Goal: Entertainment & Leisure: Consume media (video, audio)

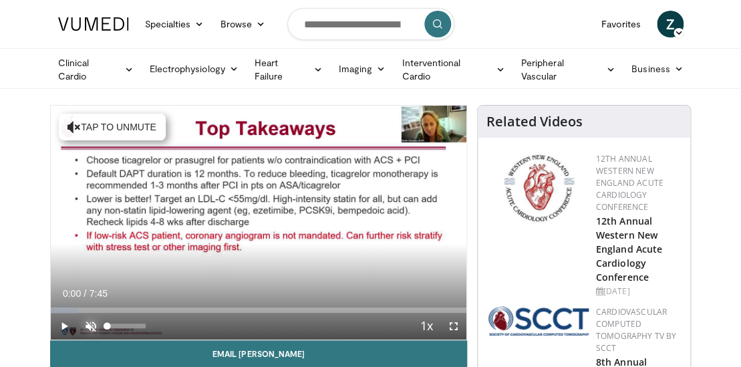
click at [96, 328] on span "Video Player" at bounding box center [91, 326] width 27 height 27
click at [64, 322] on span "Video Player" at bounding box center [64, 326] width 27 height 27
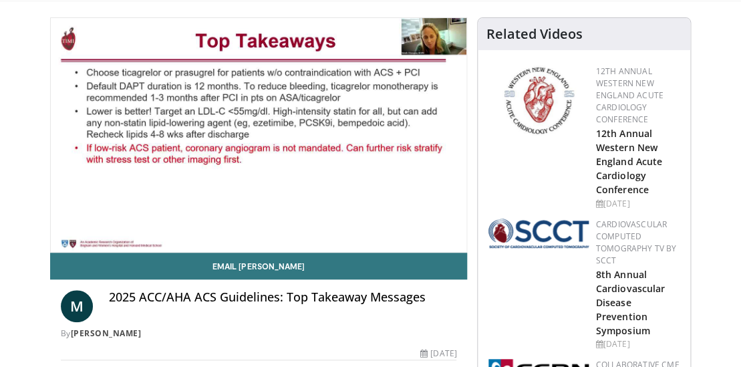
scroll to position [93, 0]
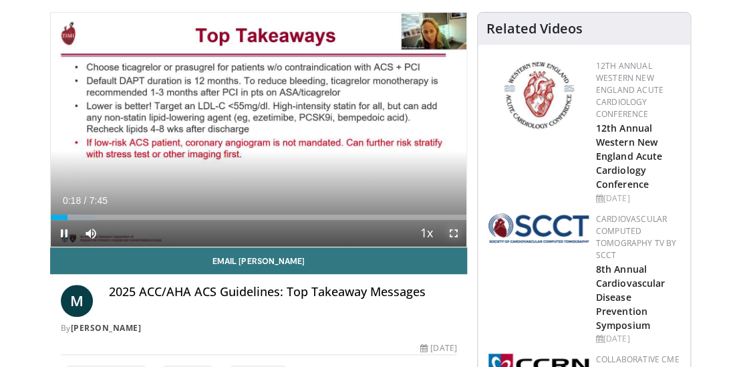
click at [454, 233] on span "Video Player" at bounding box center [453, 233] width 27 height 27
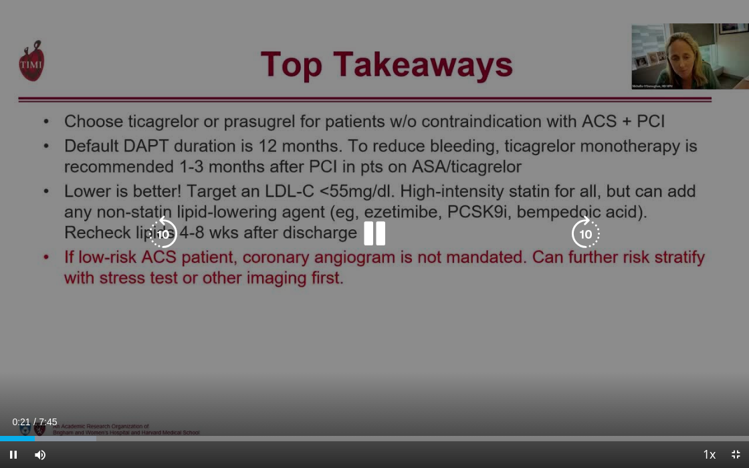
click at [444, 309] on div "10 seconds Tap to unmute" at bounding box center [374, 234] width 749 height 468
click at [363, 224] on icon "Video Player" at bounding box center [374, 233] width 37 height 37
